Goal: Transaction & Acquisition: Purchase product/service

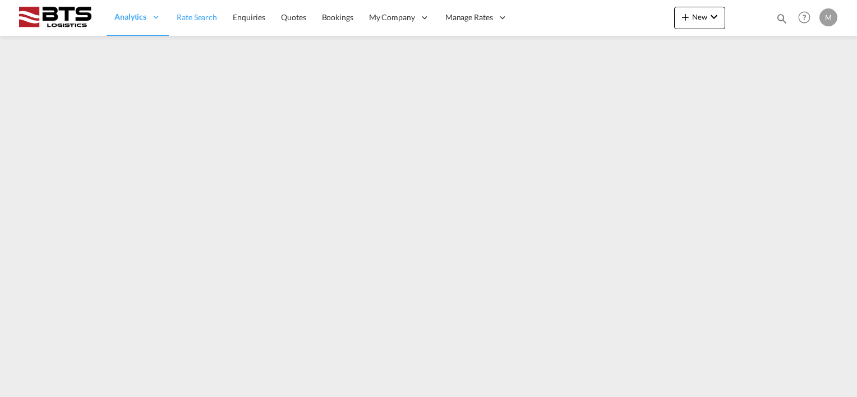
click at [190, 13] on span "Rate Search" at bounding box center [197, 17] width 40 height 10
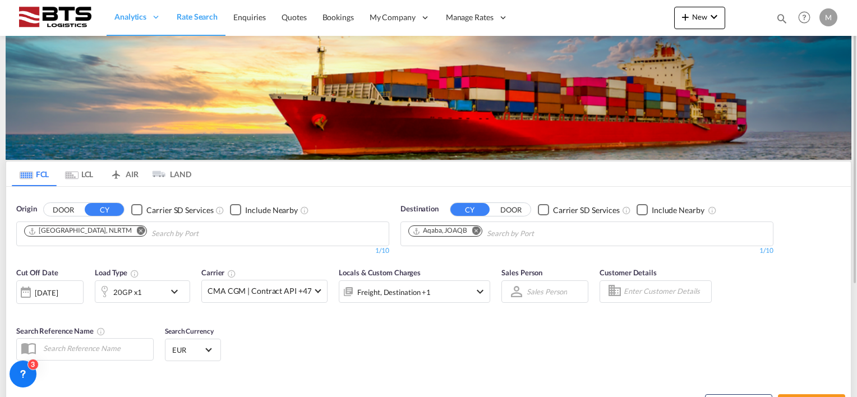
click at [480, 231] on md-icon "Remove" at bounding box center [476, 231] width 8 height 8
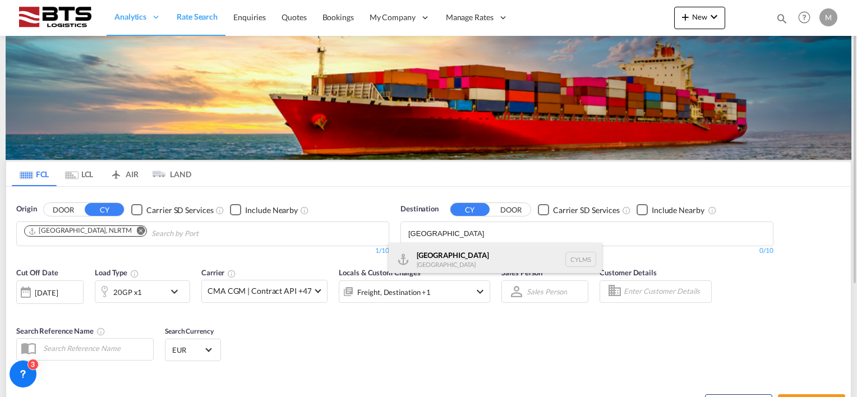
type input "[GEOGRAPHIC_DATA]"
click at [428, 264] on div "[GEOGRAPHIC_DATA] [GEOGRAPHIC_DATA] CYLMS" at bounding box center [495, 260] width 213 height 34
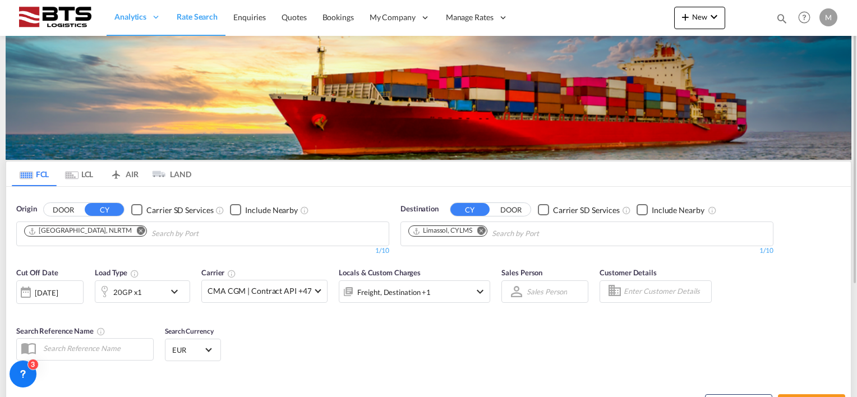
click at [474, 292] on md-icon "icon-chevron-down" at bounding box center [480, 291] width 13 height 13
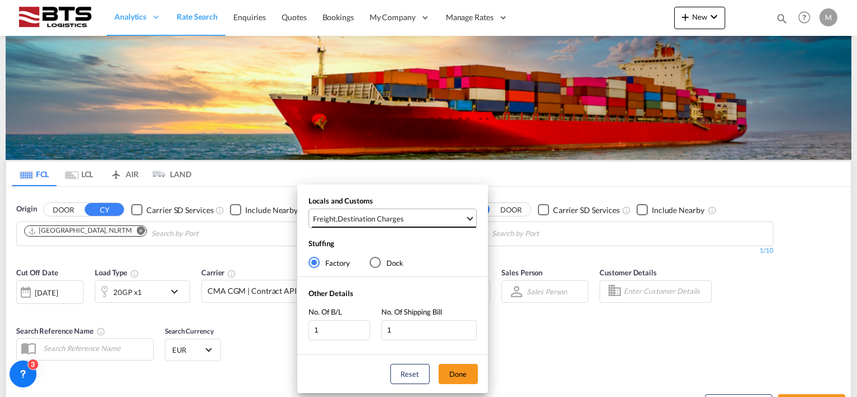
click at [348, 214] on div "Destination Charges" at bounding box center [371, 219] width 66 height 10
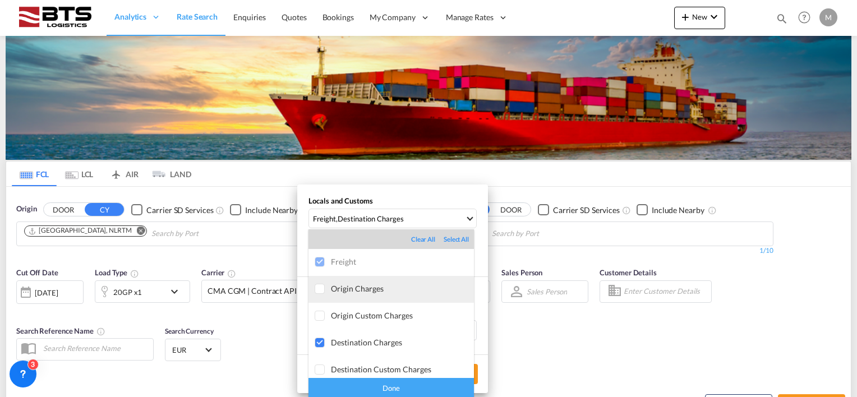
click at [319, 286] on div at bounding box center [320, 289] width 11 height 11
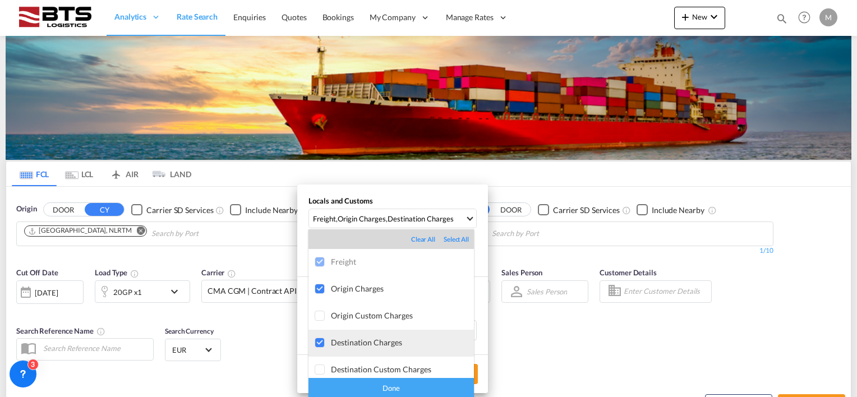
click at [318, 338] on div at bounding box center [320, 343] width 11 height 11
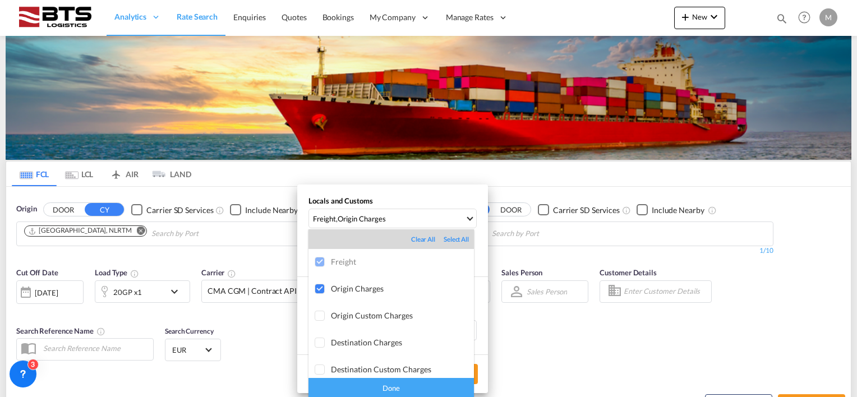
click at [346, 382] on div "Done" at bounding box center [392, 388] width 166 height 20
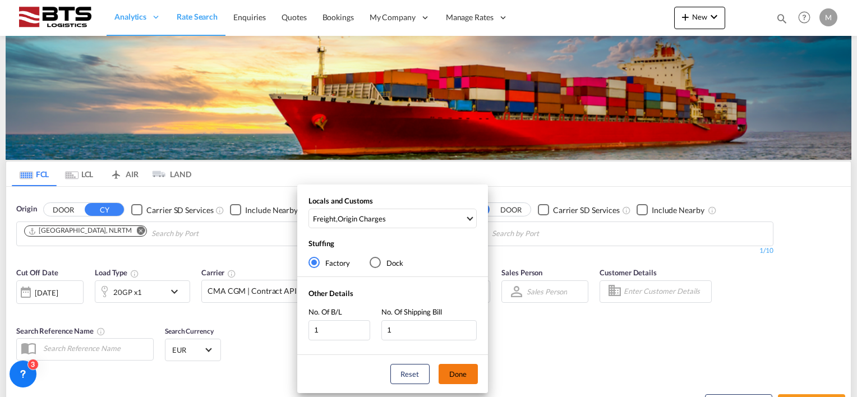
click at [457, 373] on button "Done" at bounding box center [458, 374] width 39 height 20
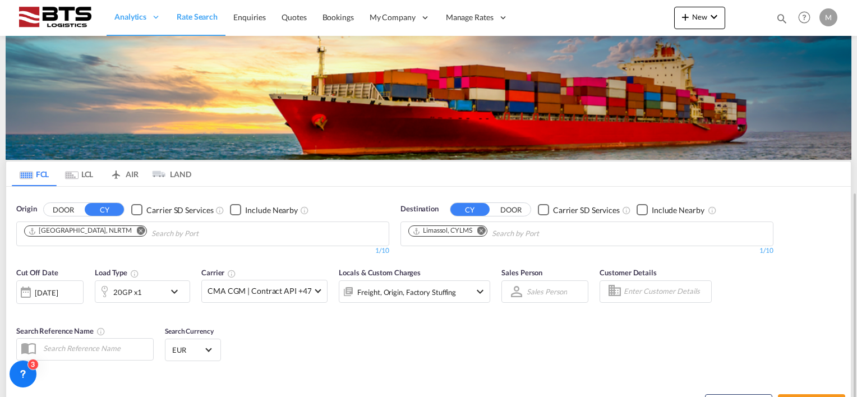
scroll to position [112, 0]
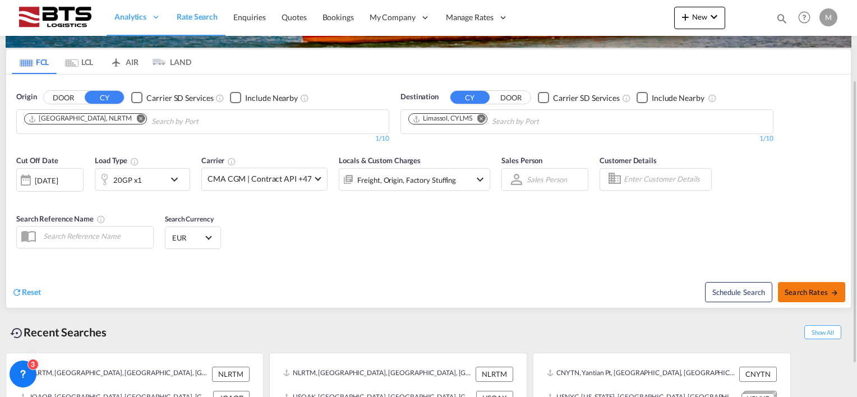
click at [810, 290] on span "Search Rates" at bounding box center [812, 292] width 54 height 9
type input "NLRTM to CYLMS / [DATE]"
